Goal: Find specific fact: Find specific fact

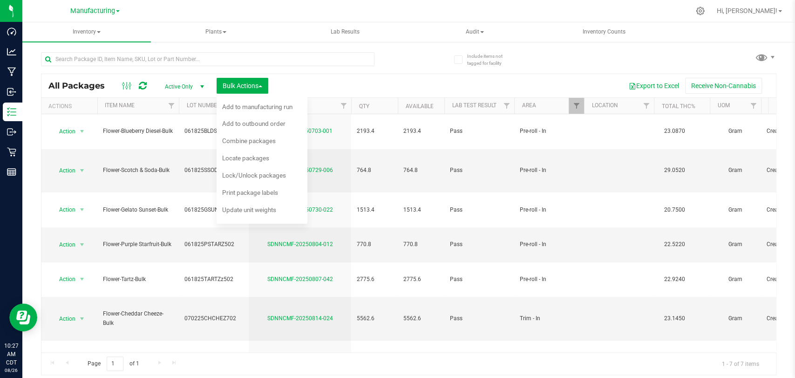
click at [140, 49] on div at bounding box center [225, 59] width 368 height 30
click at [149, 62] on input "text" at bounding box center [208, 59] width 334 height 14
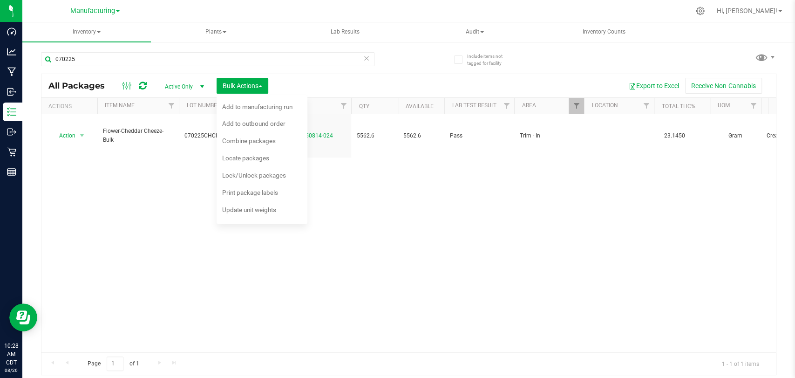
click at [399, 191] on div "Action Action Adjust qty Create package Edit attributes Global inventory Locate…" at bounding box center [408, 233] width 735 height 238
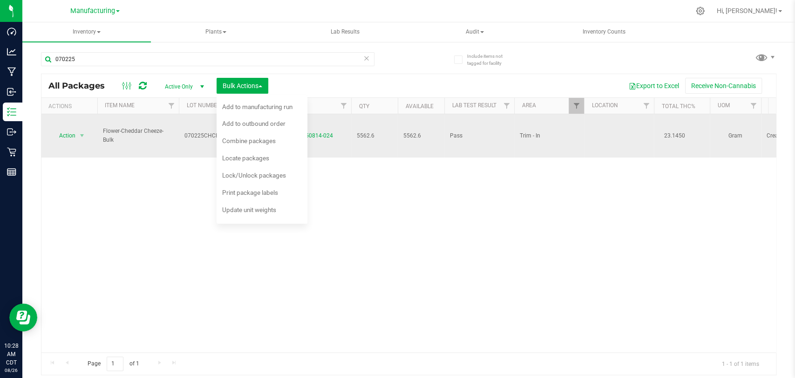
drag, startPoint x: 102, startPoint y: 121, endPoint x: 114, endPoint y: 131, distance: 14.9
click at [114, 131] on span "Flower-Cheddar Cheeze-Bulk" at bounding box center [138, 136] width 70 height 18
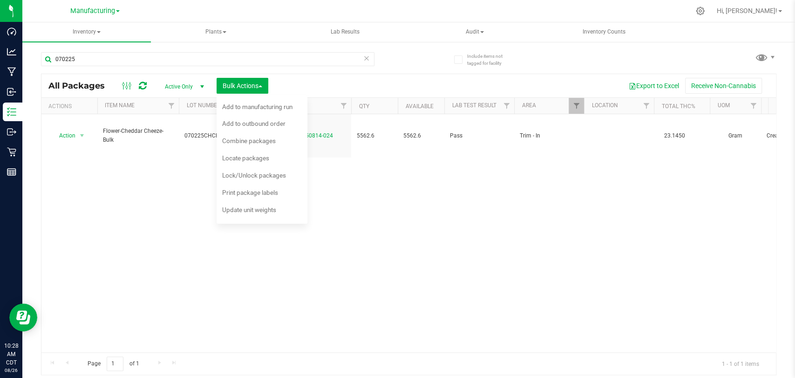
copy span "Flower-Cheddar Cheeze-Bulk"
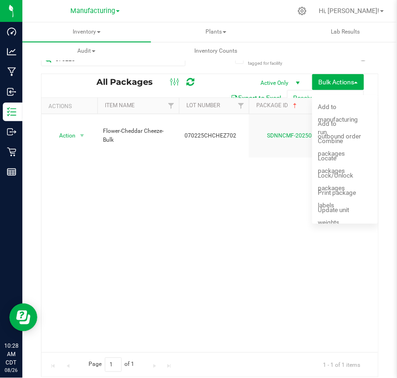
click at [167, 175] on div "Action Action Adjust qty Create package Edit attributes Global inventory Locate…" at bounding box center [209, 233] width 336 height 238
click at [278, 186] on div "Action Action Adjust qty Create package Edit attributes Global inventory Locate…" at bounding box center [209, 233] width 336 height 238
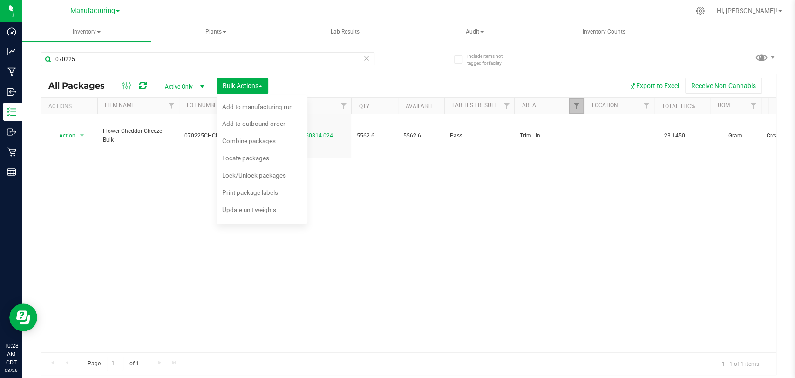
click at [571, 103] on link "Filter" at bounding box center [576, 106] width 15 height 16
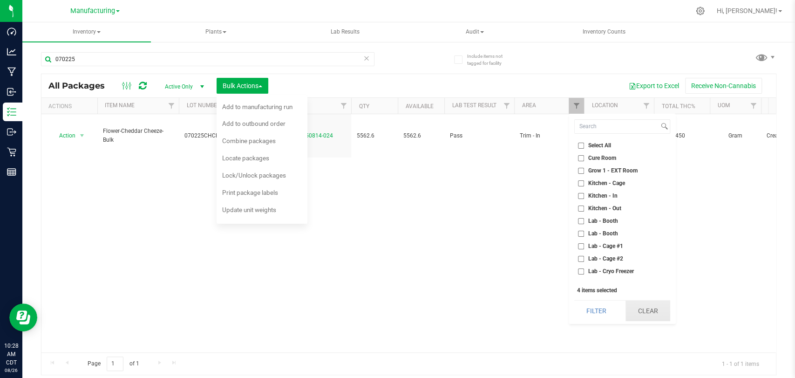
click at [655, 314] on button "Clear" at bounding box center [648, 310] width 45 height 20
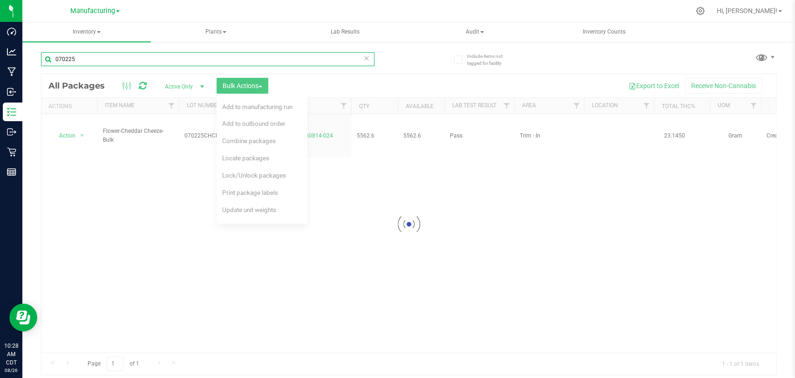
click at [142, 53] on input "070225" at bounding box center [208, 59] width 334 height 14
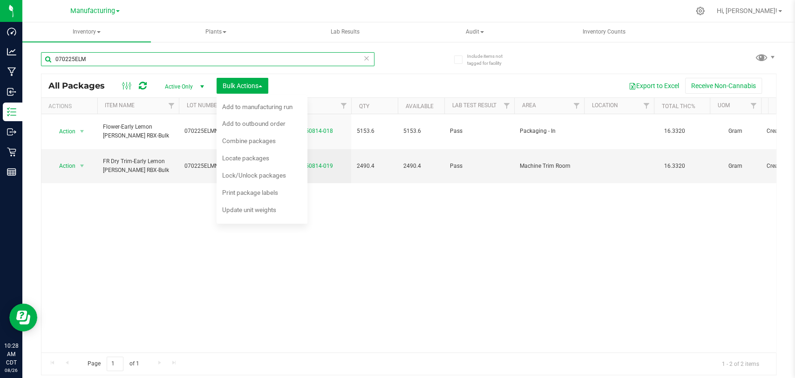
type input "070225ELM"
click at [140, 206] on div "Action Action Adjust qty Create package Edit attributes Global inventory Locate…" at bounding box center [408, 233] width 735 height 238
click at [201, 86] on span "select" at bounding box center [201, 86] width 7 height 7
click at [256, 82] on span "Bulk Actions" at bounding box center [243, 85] width 40 height 7
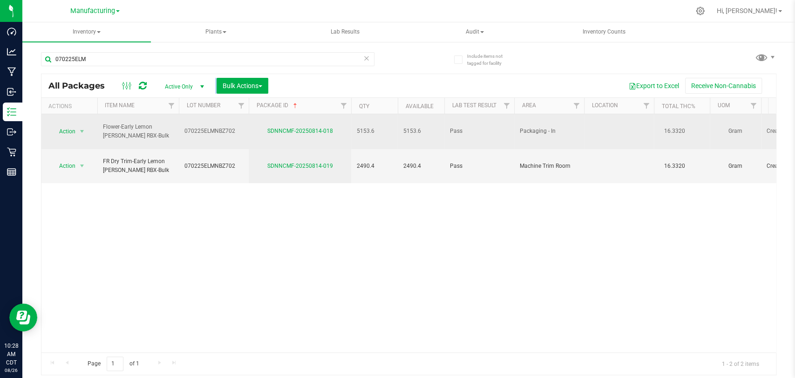
drag, startPoint x: 129, startPoint y: 131, endPoint x: 104, endPoint y: 122, distance: 26.8
click at [104, 123] on span "Flower-Early Lemon [PERSON_NAME] RBX-Bulk" at bounding box center [138, 132] width 70 height 18
copy span "Flower-Early Lemon [PERSON_NAME] RBX-Bulk"
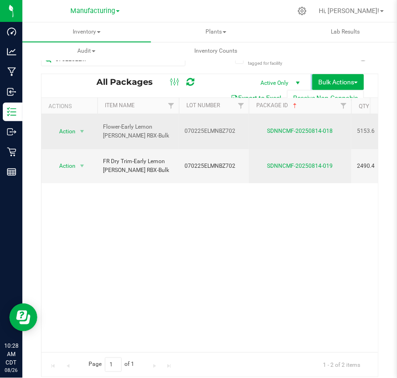
drag, startPoint x: 183, startPoint y: 124, endPoint x: 235, endPoint y: 130, distance: 52.1
click at [235, 130] on td "070225ELMNBZ702" at bounding box center [214, 131] width 70 height 35
click at [274, 215] on div "Action Action Adjust qty Create package Edit attributes Global inventory Locate…" at bounding box center [209, 233] width 336 height 238
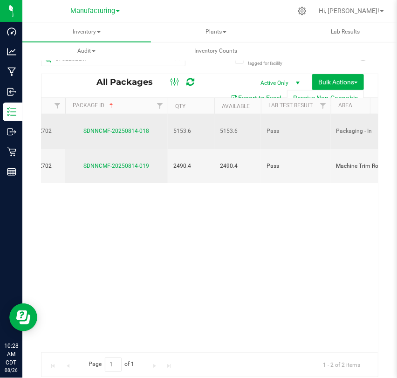
scroll to position [0, 171]
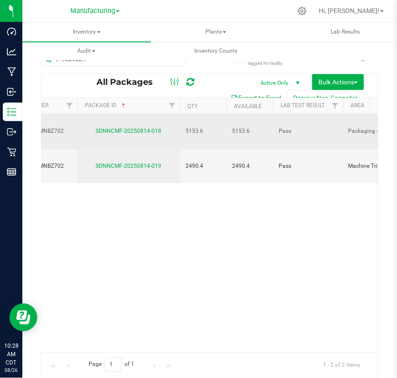
drag, startPoint x: 96, startPoint y: 124, endPoint x: 160, endPoint y: 125, distance: 64.8
click at [160, 127] on div "SDNNCMF-20250814-018" at bounding box center [128, 131] width 105 height 9
copy link "SDNNCMF-20250814-018"
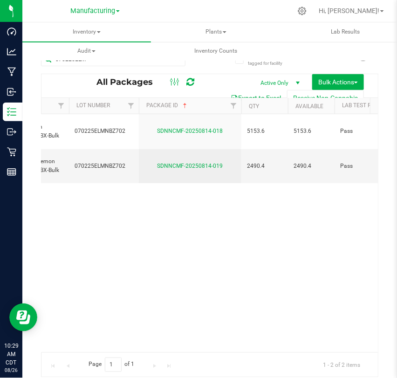
scroll to position [0, 104]
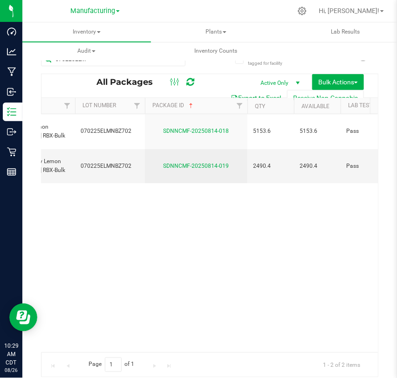
click at [169, 254] on div "Action Action Adjust qty Create package Edit attributes Global inventory Locate…" at bounding box center [209, 233] width 336 height 238
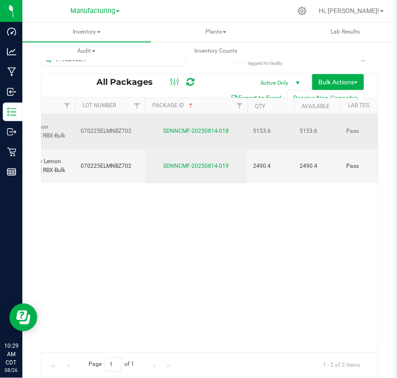
drag, startPoint x: 248, startPoint y: 125, endPoint x: 271, endPoint y: 128, distance: 23.5
click at [271, 128] on td "5153.6" at bounding box center [270, 131] width 47 height 35
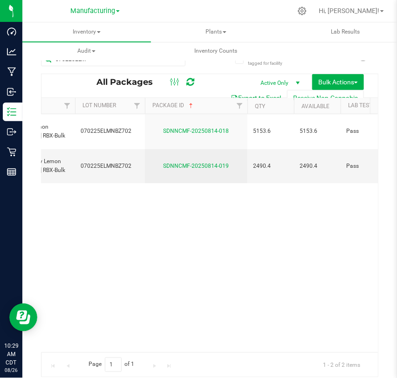
copy span "5153.6"
click at [335, 196] on div "Action Action Adjust qty Create package Edit attributes Global inventory Locate…" at bounding box center [209, 233] width 336 height 238
